Goal: Task Accomplishment & Management: Manage account settings

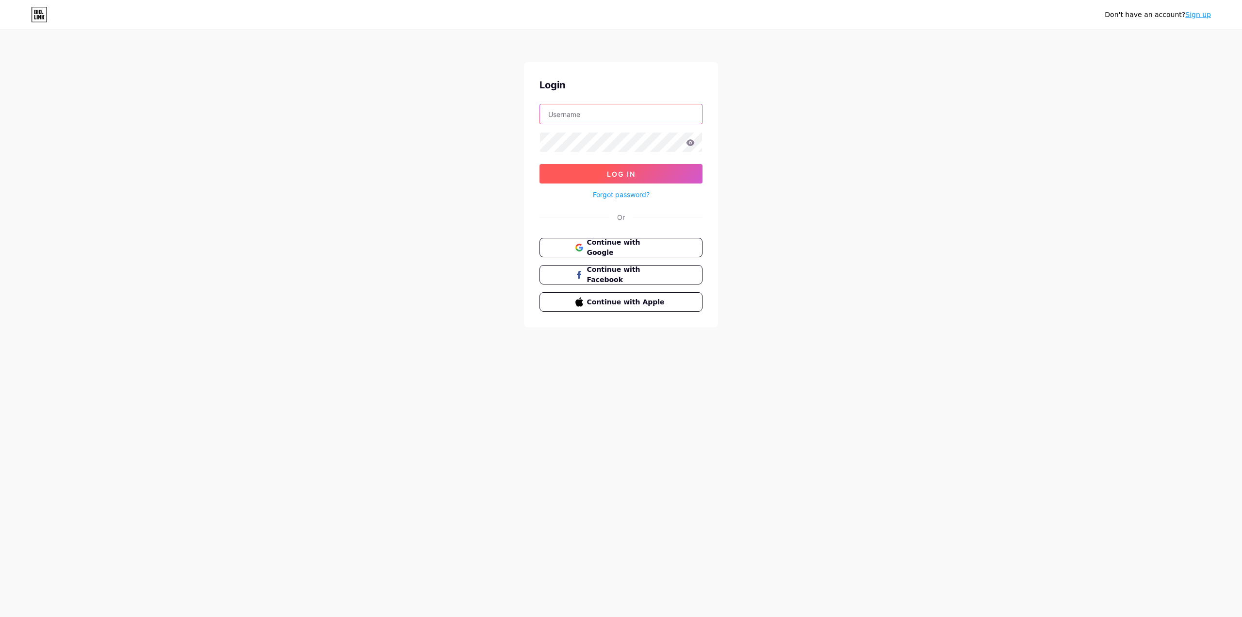
type input "[PERSON_NAME]"
click at [584, 168] on button "Log In" at bounding box center [621, 173] width 163 height 19
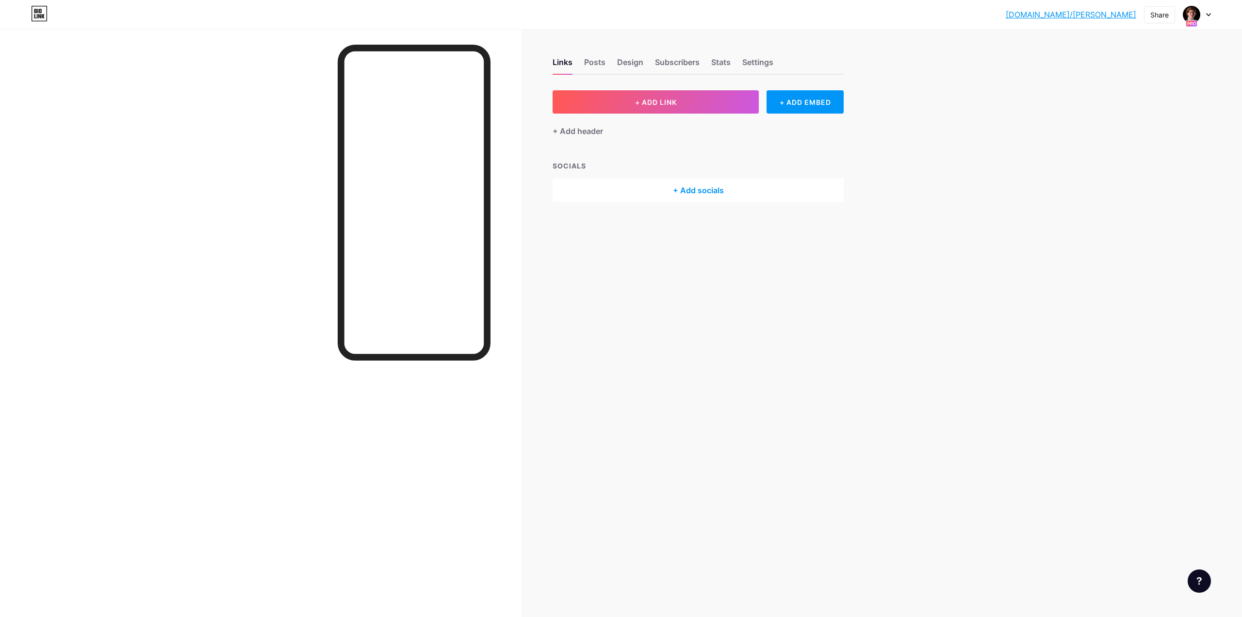
click at [1208, 15] on icon at bounding box center [1209, 14] width 5 height 3
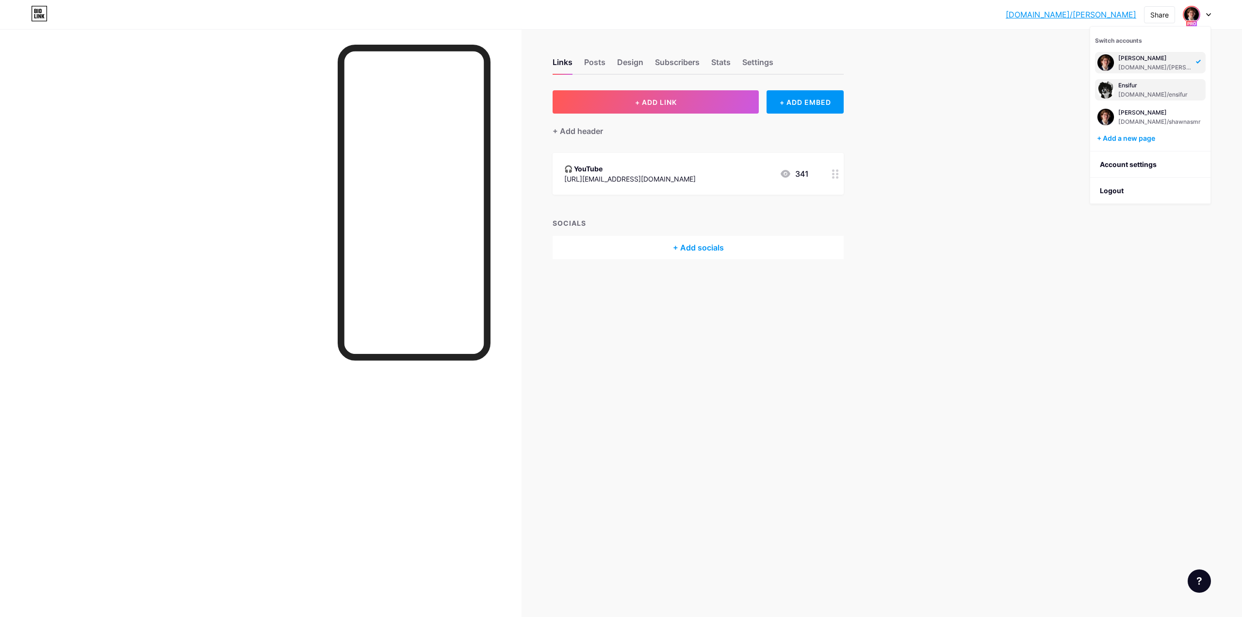
click at [1154, 95] on div "[DOMAIN_NAME]/ensifur" at bounding box center [1155, 95] width 72 height 8
